Goal: Transaction & Acquisition: Purchase product/service

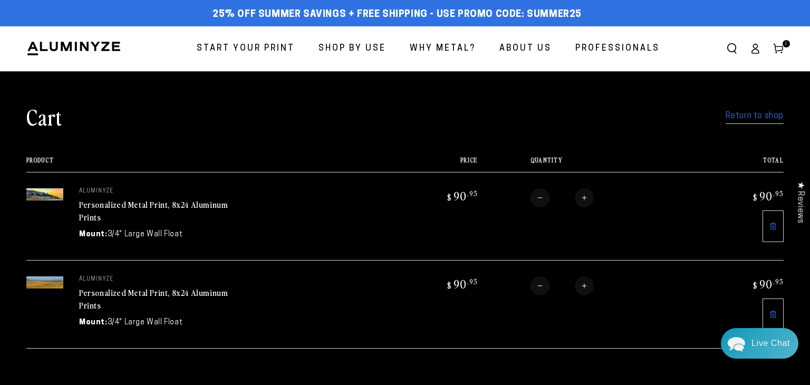
click at [741, 119] on link "Return to shop" at bounding box center [754, 116] width 58 height 15
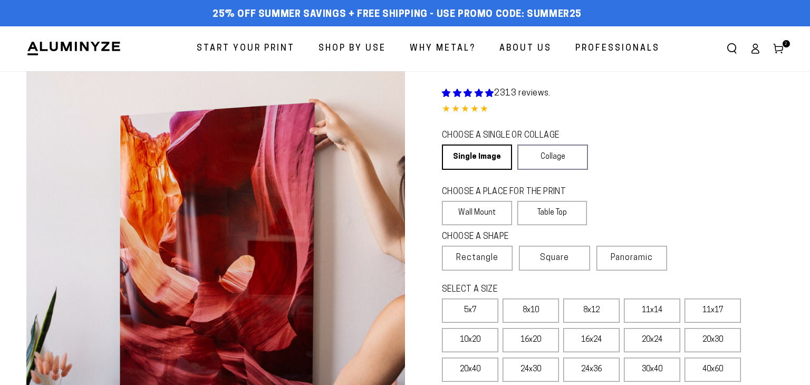
select select "**********"
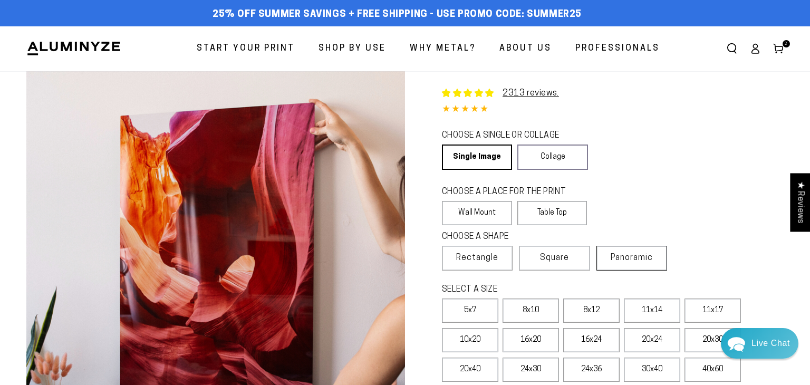
click at [647, 264] on label "Panoramic" at bounding box center [631, 258] width 71 height 25
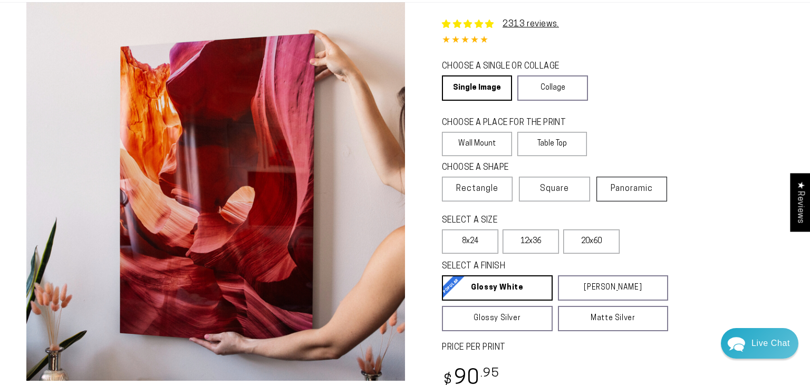
scroll to position [71, 0]
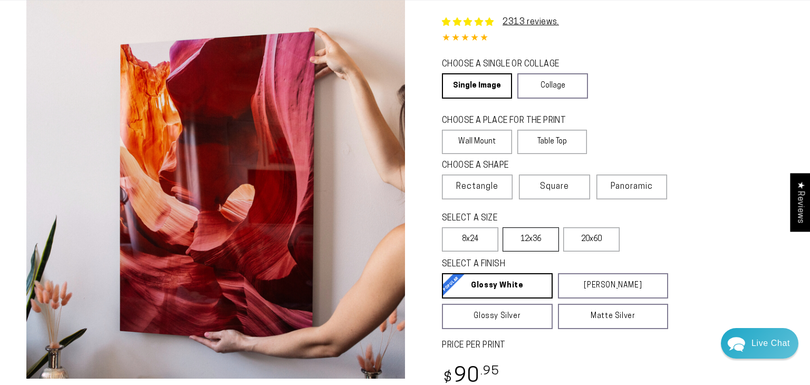
click at [535, 245] on label "12x36" at bounding box center [530, 239] width 56 height 24
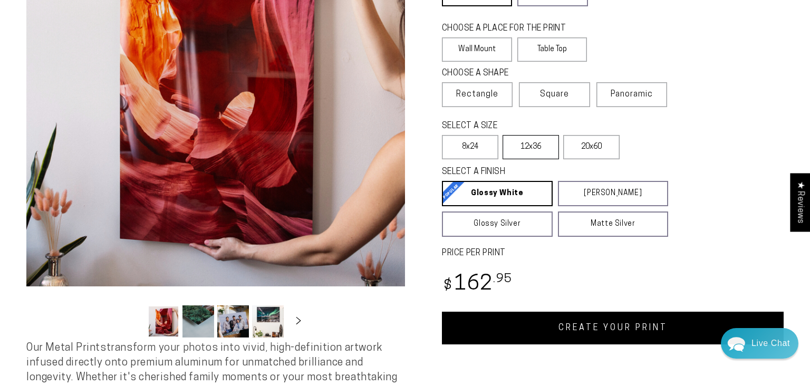
scroll to position [170, 0]
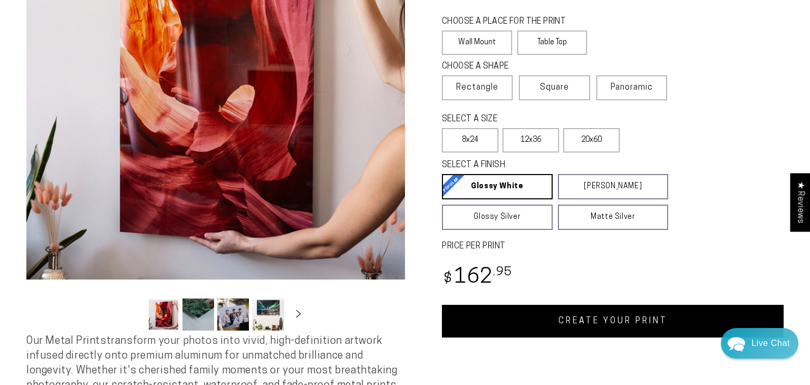
click at [630, 325] on link "CREATE YOUR PRINT" at bounding box center [613, 321] width 342 height 33
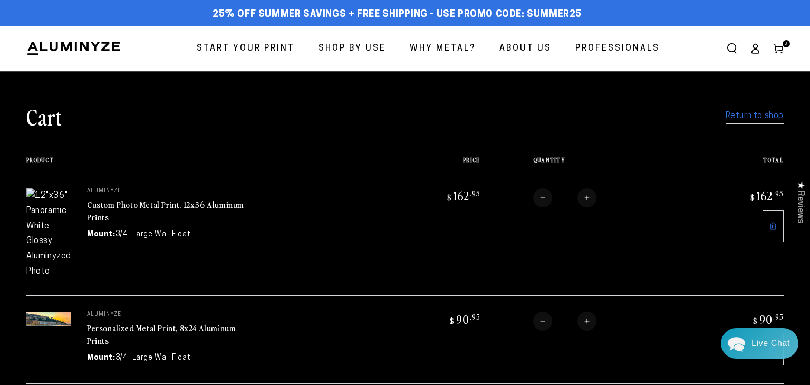
click at [770, 116] on link "Return to shop" at bounding box center [754, 116] width 58 height 15
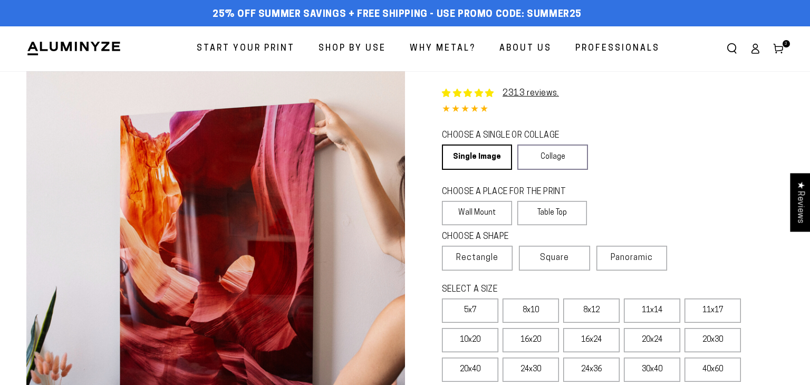
select select "**********"
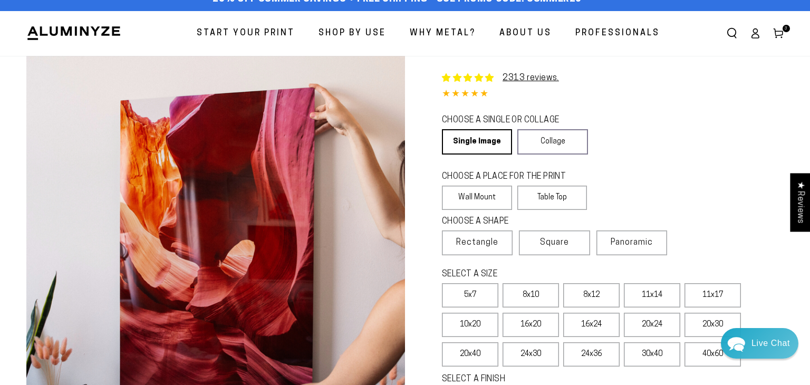
scroll to position [18, 0]
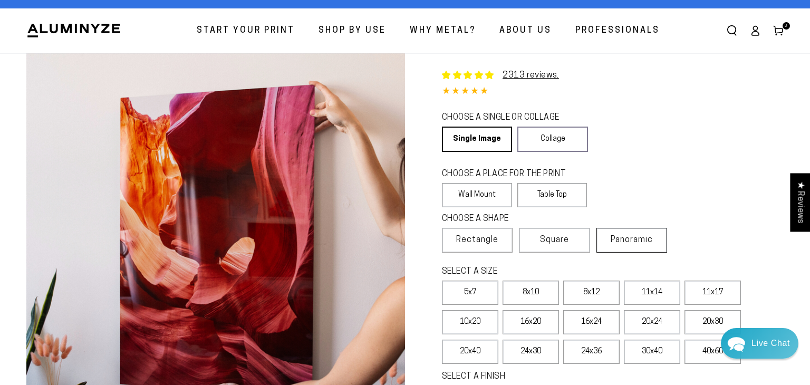
click at [638, 244] on label "Panoramic" at bounding box center [631, 240] width 71 height 25
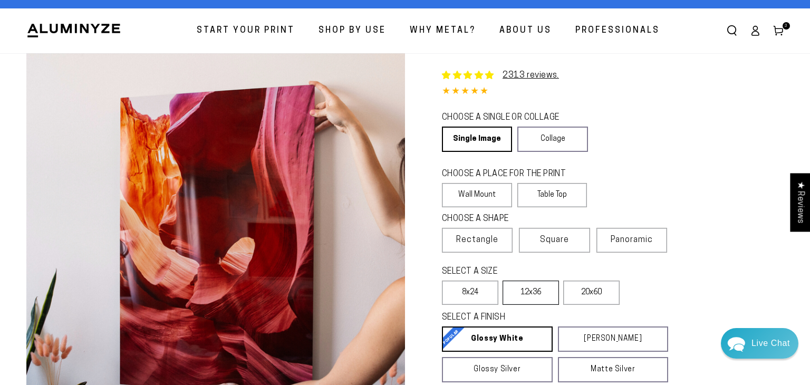
click at [536, 297] on label "12x36" at bounding box center [530, 292] width 56 height 24
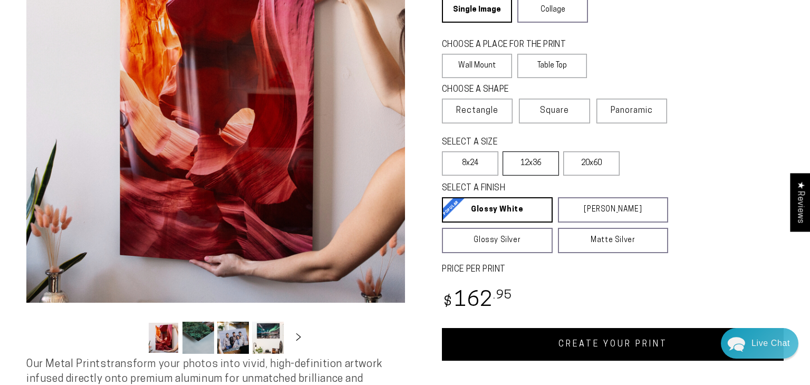
scroll to position [152, 0]
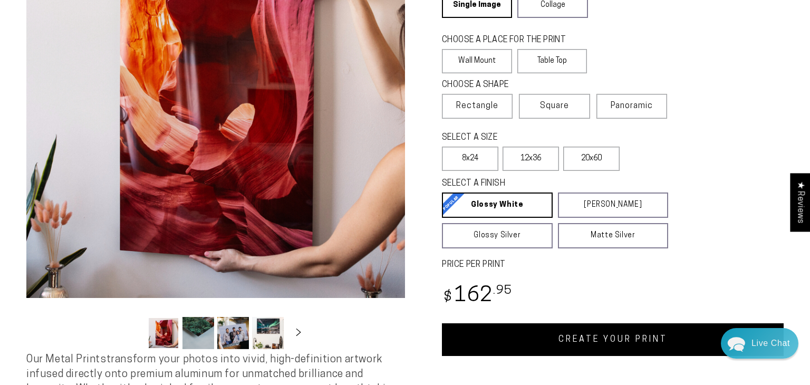
click at [628, 345] on link "CREATE YOUR PRINT" at bounding box center [613, 339] width 342 height 33
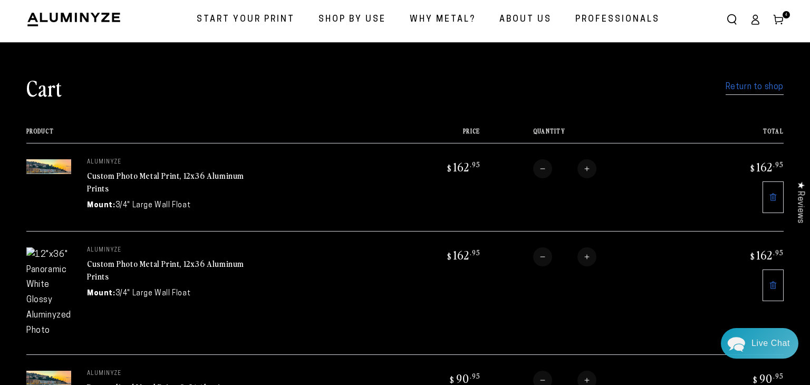
scroll to position [31, 0]
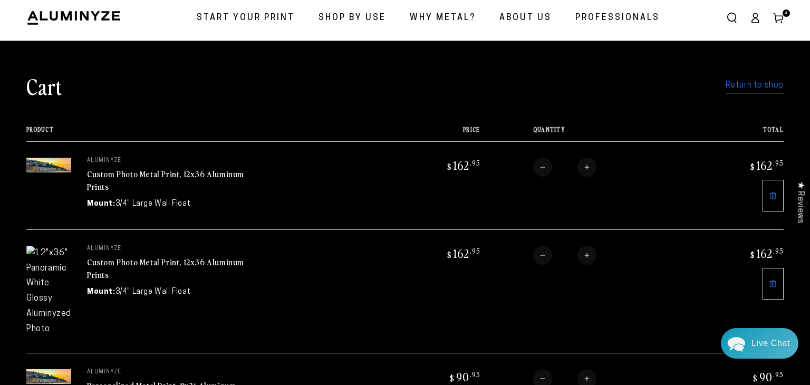
click at [40, 158] on img at bounding box center [48, 165] width 45 height 15
click at [42, 163] on img at bounding box center [48, 165] width 45 height 15
click at [59, 178] on td at bounding box center [48, 185] width 45 height 88
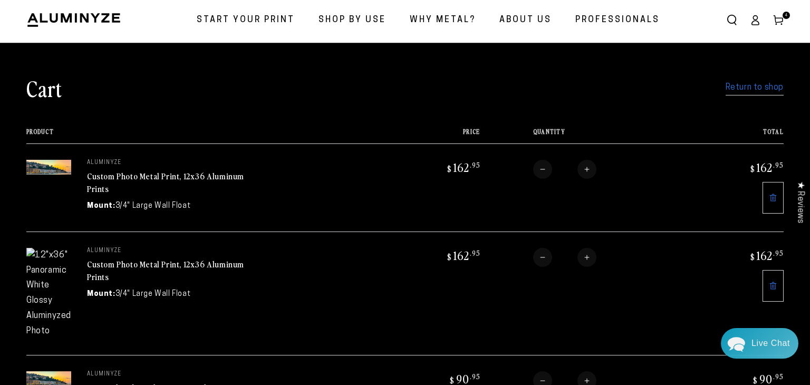
scroll to position [28, 0]
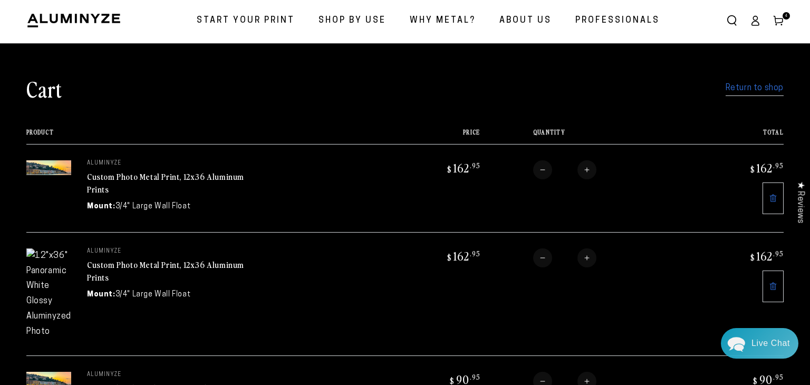
click at [48, 177] on div at bounding box center [48, 170] width 45 height 21
click at [154, 204] on dd "3/4" Large Wall Float" at bounding box center [152, 206] width 75 height 11
click at [98, 191] on link "Custom Photo Metal Print, 12x36 Aluminum Prints" at bounding box center [165, 182] width 157 height 25
click at [48, 168] on img at bounding box center [48, 167] width 45 height 15
click at [338, 169] on td "aluminyze Custom Photo Metal Print, 12x36 Aluminum Prints Mount: 3/4" Large Wal…" at bounding box center [229, 188] width 317 height 88
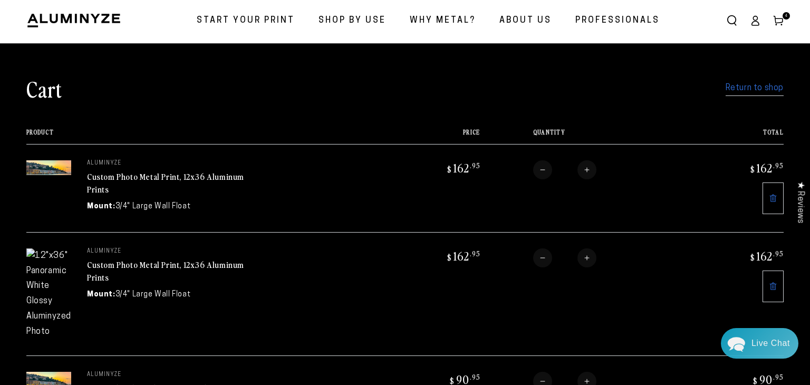
click at [350, 194] on td "aluminyze Custom Photo Metal Print, 12x36 Aluminum Prints Mount: 3/4" Large Wal…" at bounding box center [229, 188] width 317 height 88
click at [141, 201] on dd "3/4" Large Wall Float" at bounding box center [152, 206] width 75 height 11
click at [101, 164] on p "aluminyze" at bounding box center [166, 163] width 158 height 6
click at [135, 179] on link "Custom Photo Metal Print, 12x36 Aluminum Prints" at bounding box center [165, 182] width 157 height 25
click at [771, 282] on icon at bounding box center [773, 286] width 8 height 8
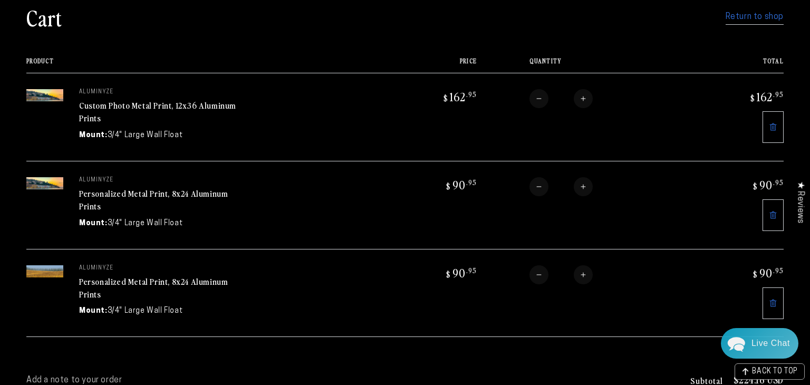
scroll to position [98, 0]
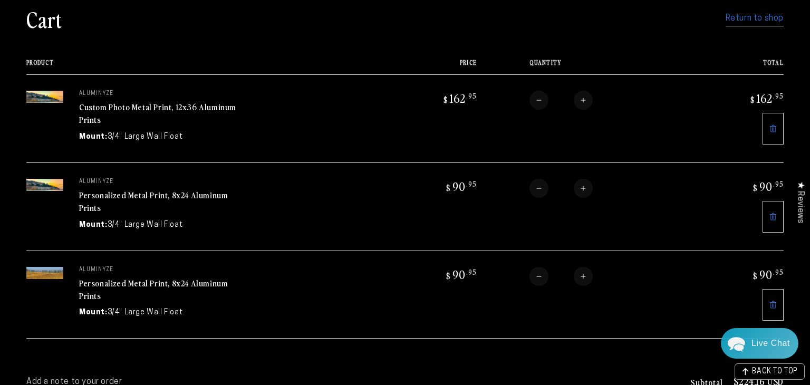
click at [775, 219] on link at bounding box center [772, 217] width 21 height 32
